Goal: Check status

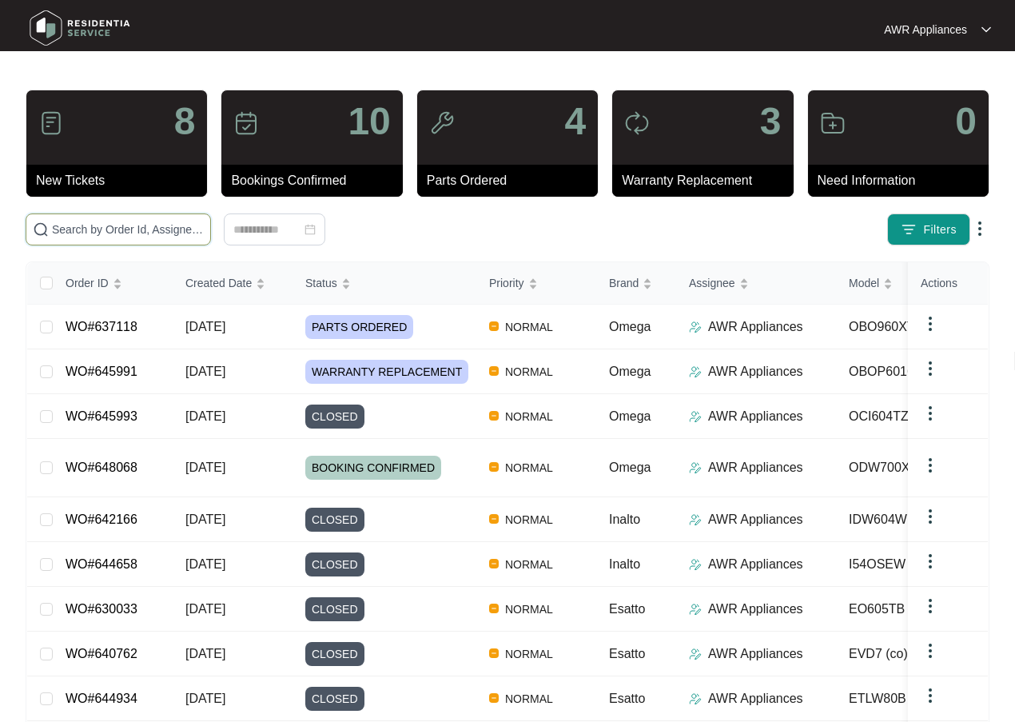
click at [95, 229] on input "text" at bounding box center [128, 230] width 152 height 18
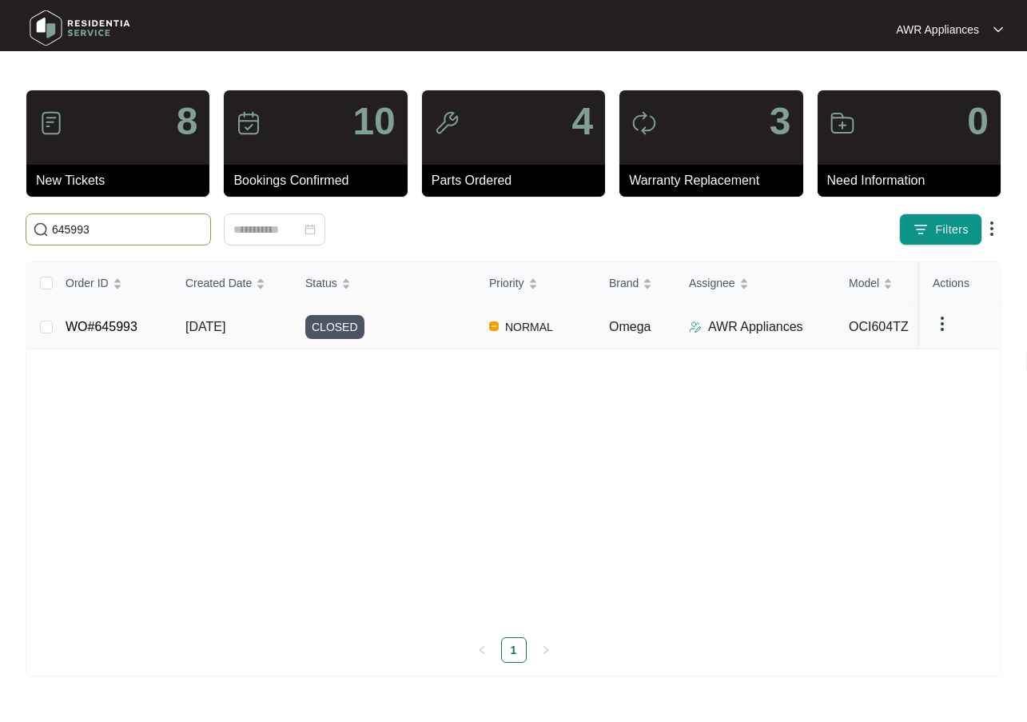
type input "645993"
click at [196, 328] on span "[DATE]" at bounding box center [205, 327] width 40 height 14
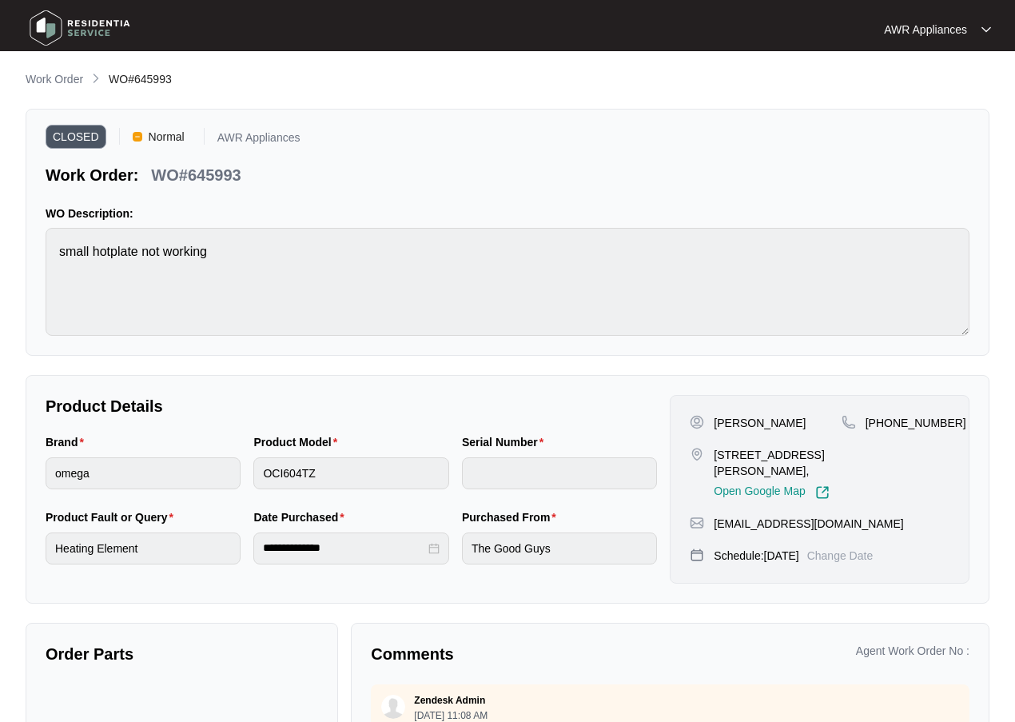
scroll to position [80, 0]
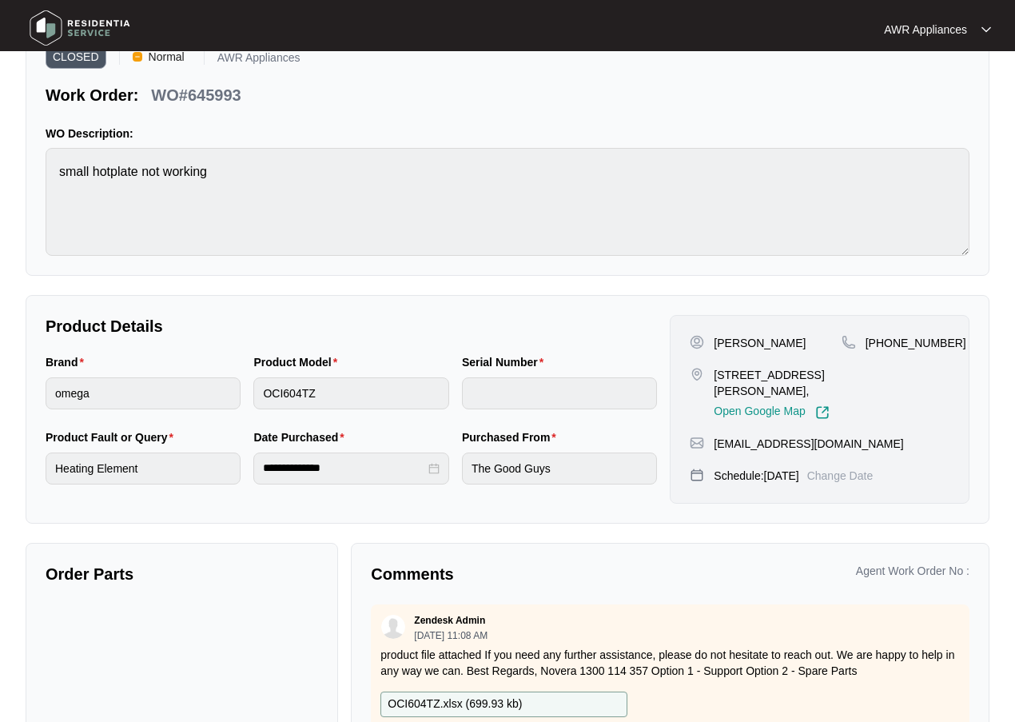
click at [44, 28] on img at bounding box center [80, 28] width 112 height 48
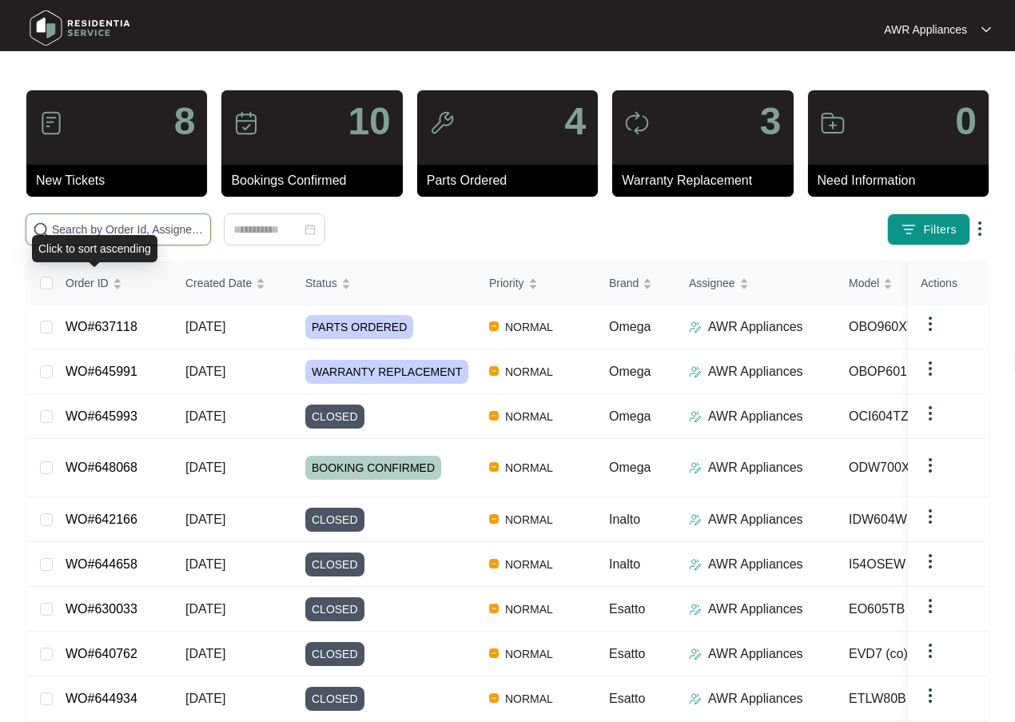
click at [77, 234] on input "text" at bounding box center [128, 230] width 152 height 18
paste input "644658"
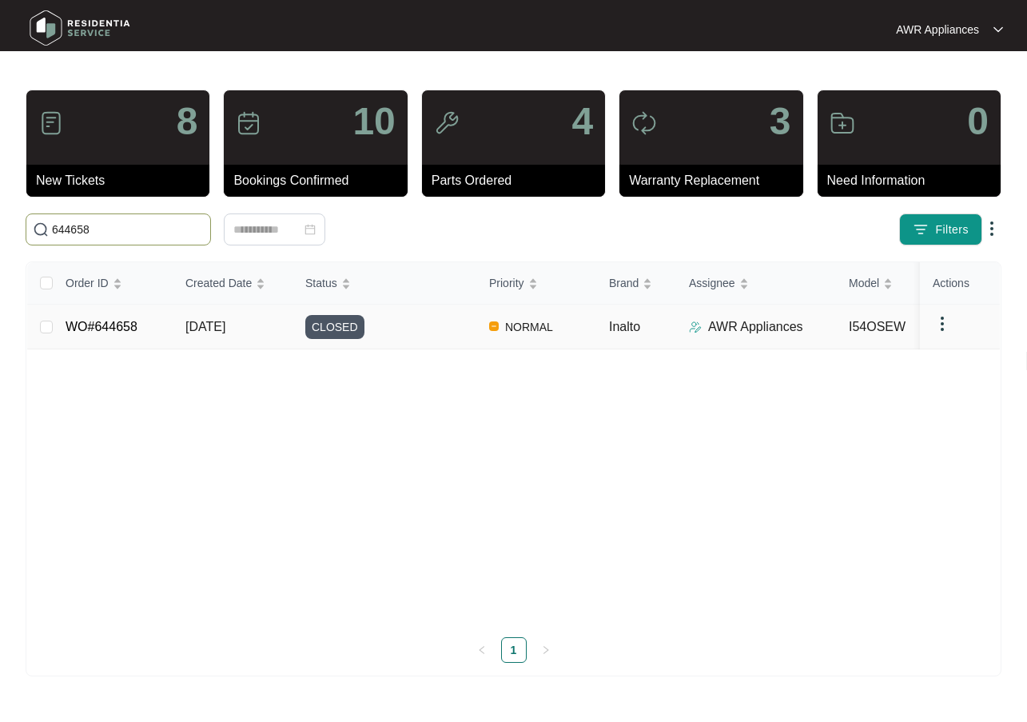
type input "644658"
click at [187, 333] on span "[DATE]" at bounding box center [205, 327] width 40 height 14
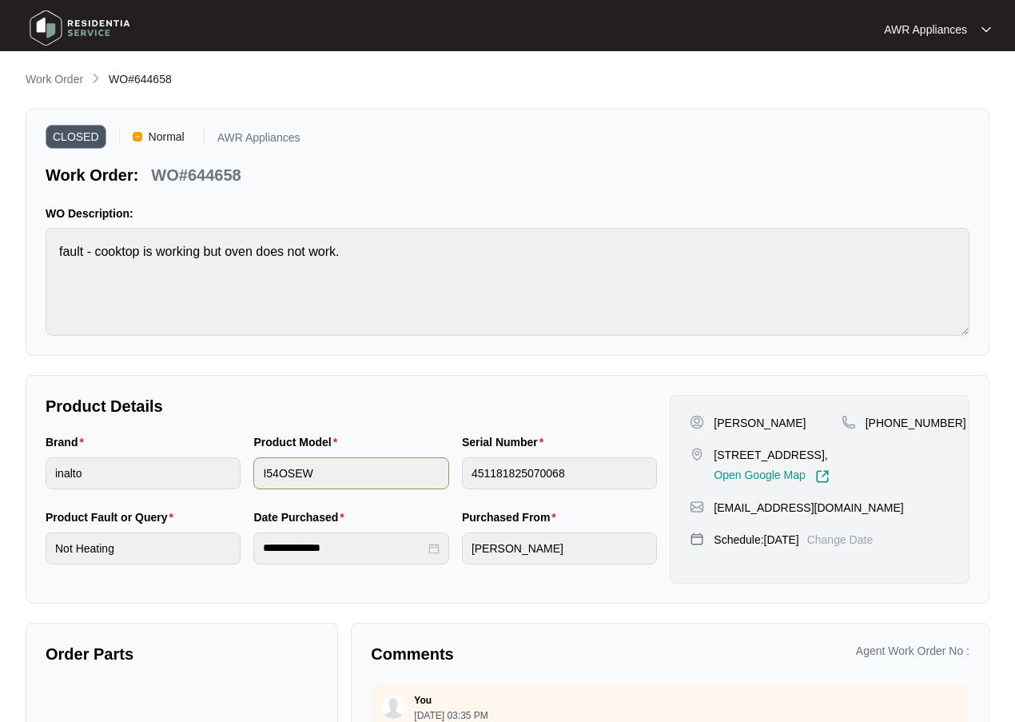
click at [439, 480] on div "Brand inalto Product Model I54OSEW Serial Number 451181825070068" at bounding box center [351, 470] width 624 height 75
